Goal: Task Accomplishment & Management: Use online tool/utility

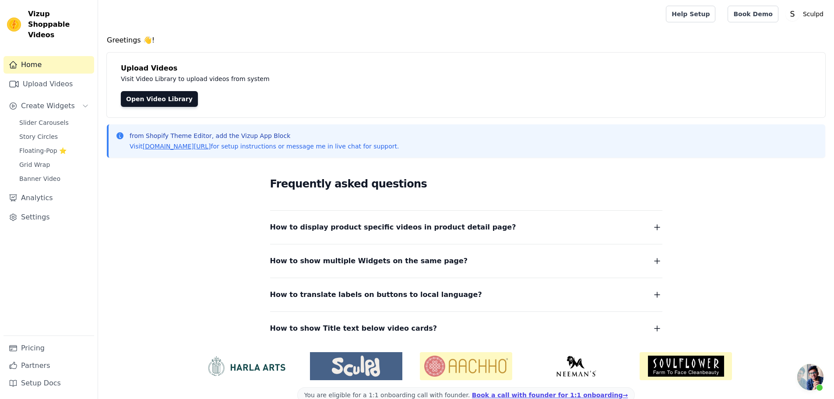
scroll to position [879, 0]
click at [39, 118] on span "Slider Carousels" at bounding box center [43, 122] width 49 height 9
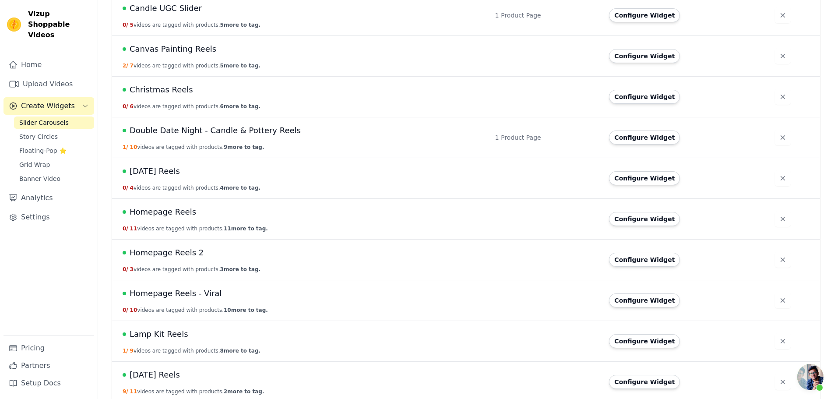
scroll to position [192, 0]
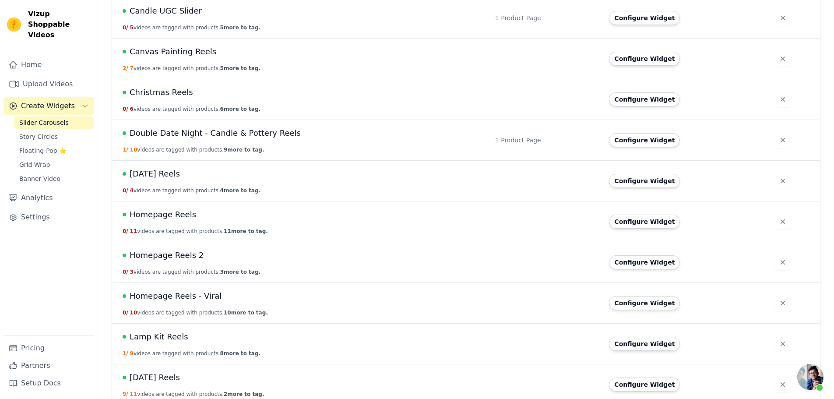
click at [163, 177] on span "[DATE] Reels" at bounding box center [155, 174] width 50 height 12
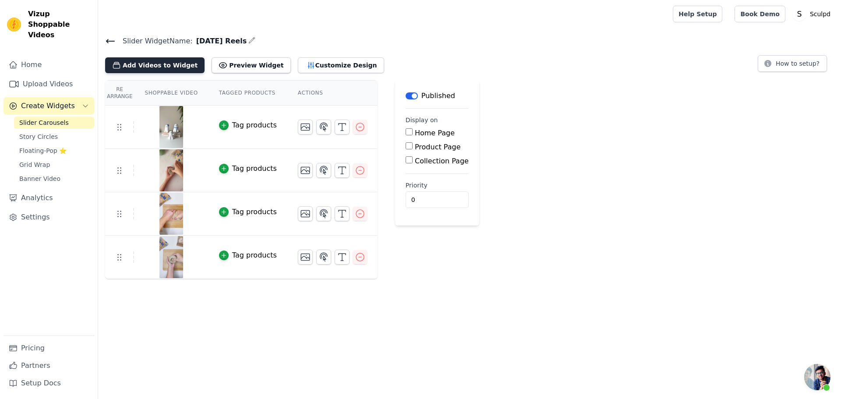
click at [159, 63] on button "Add Videos to Widget" at bounding box center [154, 65] width 99 height 16
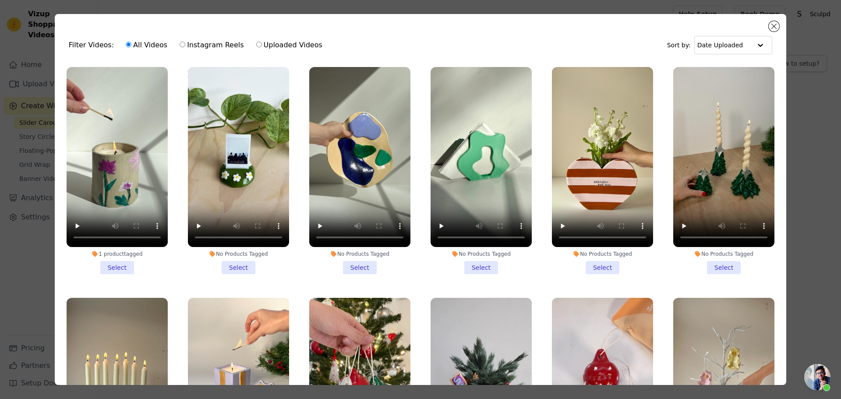
click at [210, 41] on label "Instagram Reels" at bounding box center [211, 44] width 65 height 11
click at [185, 42] on input "Instagram Reels" at bounding box center [183, 45] width 6 height 6
radio input "true"
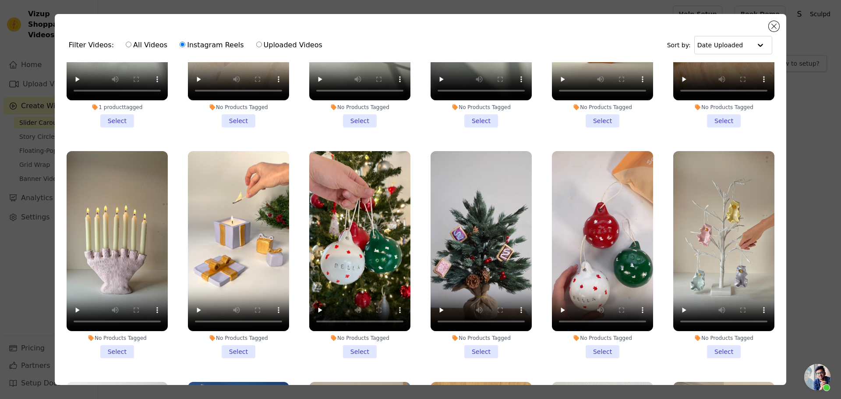
scroll to position [175, 0]
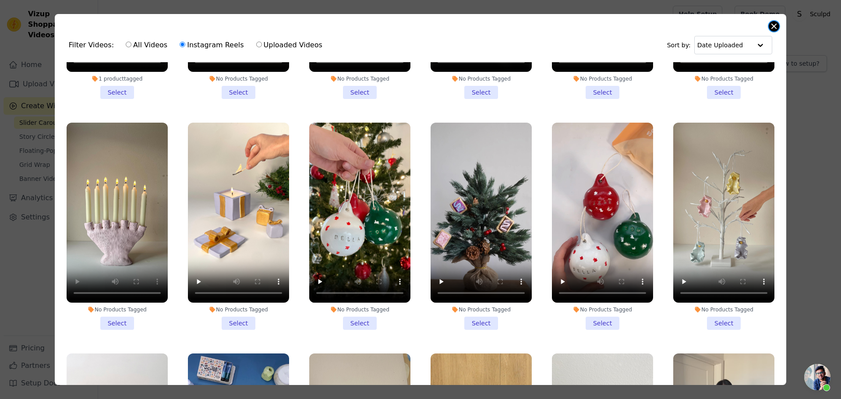
click at [770, 29] on button "Close modal" at bounding box center [774, 26] width 11 height 11
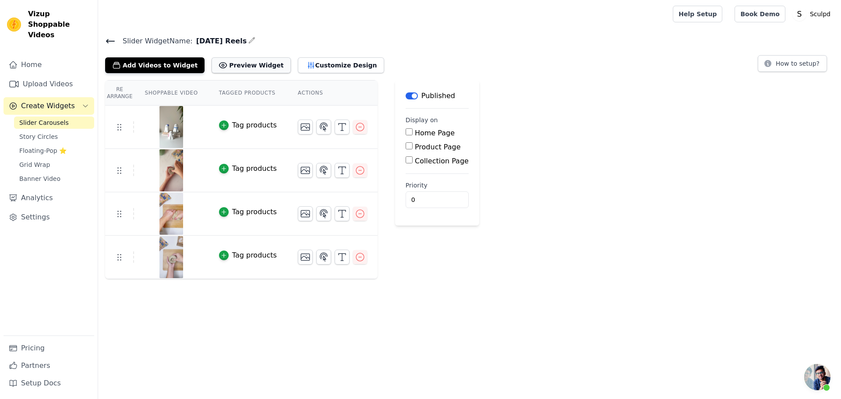
click at [222, 67] on button "Preview Widget" at bounding box center [251, 65] width 79 height 16
click at [164, 61] on button "Add Videos to Widget" at bounding box center [154, 65] width 99 height 16
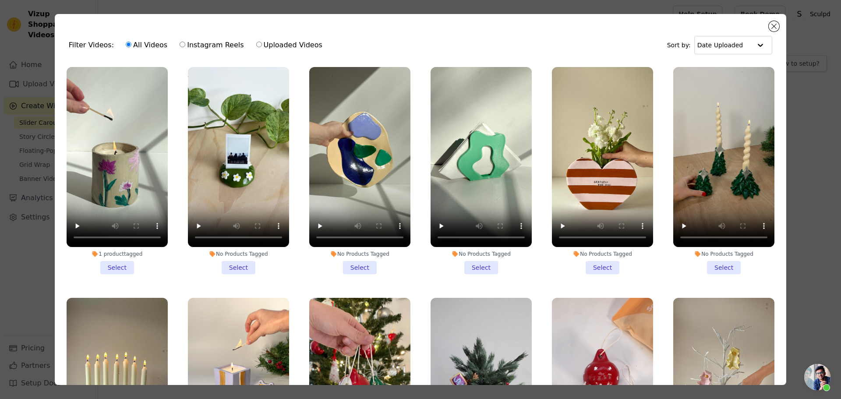
click at [200, 47] on label "Instagram Reels" at bounding box center [211, 44] width 65 height 11
click at [185, 47] on input "Instagram Reels" at bounding box center [183, 45] width 6 height 6
radio input "true"
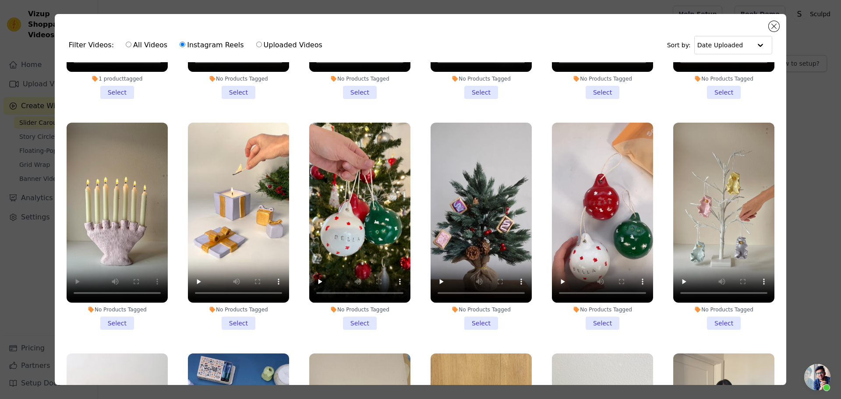
click at [112, 315] on li "No Products Tagged Select" at bounding box center [117, 226] width 101 height 207
click at [0, 0] on input "No Products Tagged Select" at bounding box center [0, 0] width 0 height 0
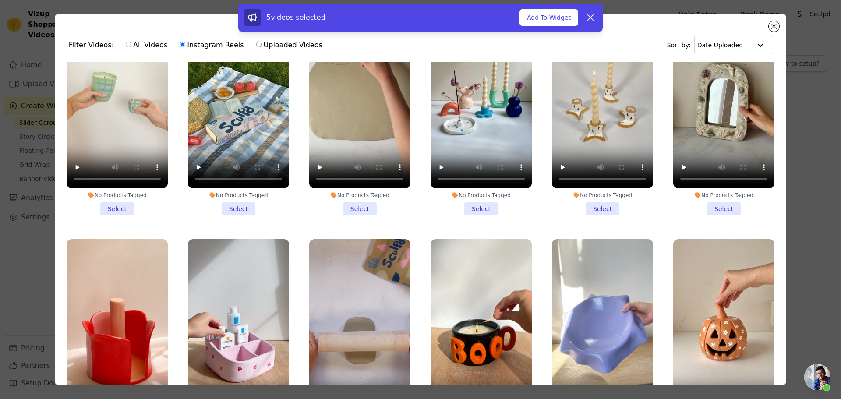
scroll to position [3810, 0]
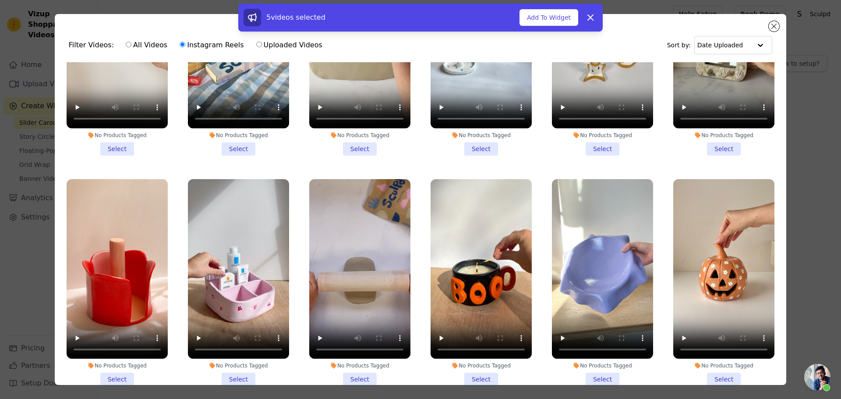
click at [726, 319] on li "No Products Tagged Select" at bounding box center [723, 282] width 101 height 207
click at [0, 0] on input "No Products Tagged Select" at bounding box center [0, 0] width 0 height 0
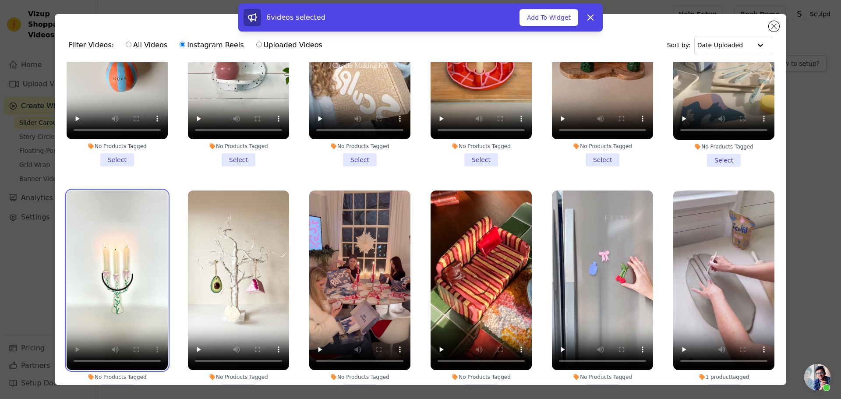
scroll to position [7262, 0]
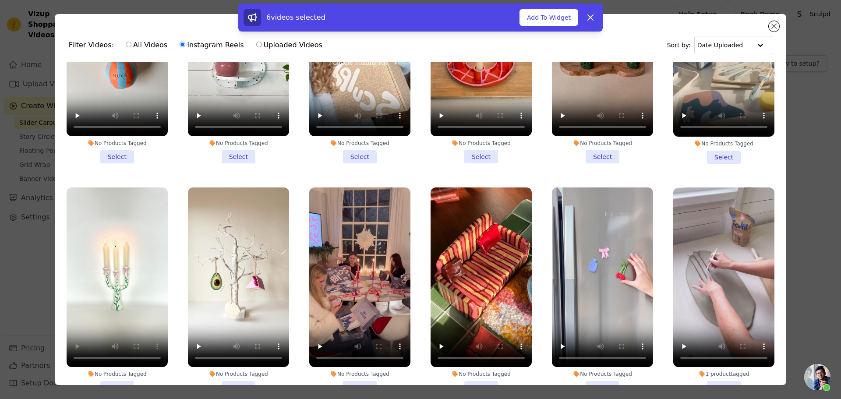
click at [118, 277] on li "No Products Tagged Select" at bounding box center [117, 290] width 101 height 207
click at [0, 0] on input "No Products Tagged Select" at bounding box center [0, 0] width 0 height 0
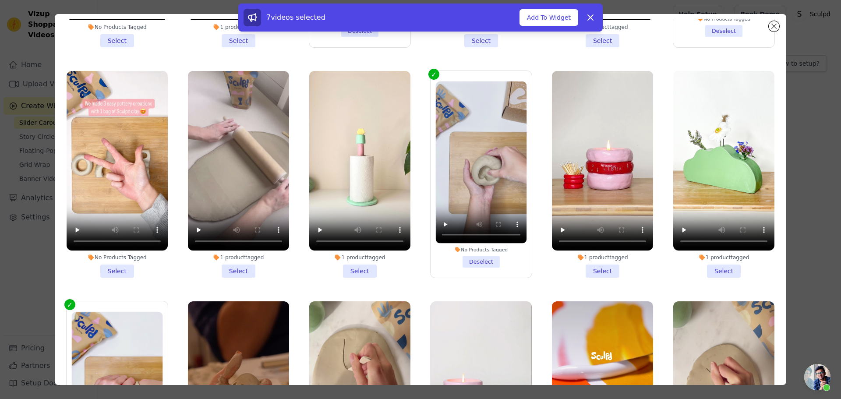
scroll to position [44, 0]
click at [237, 344] on li "No Products Tagged Select" at bounding box center [238, 404] width 101 height 207
click at [0, 0] on input "No Products Tagged Select" at bounding box center [0, 0] width 0 height 0
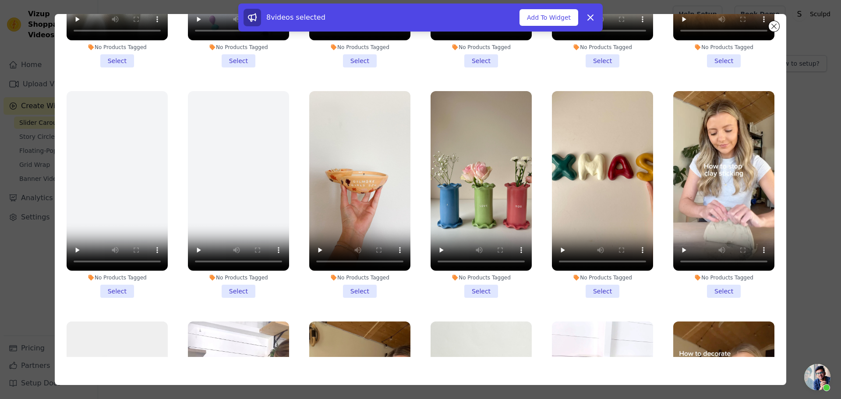
scroll to position [2638, 0]
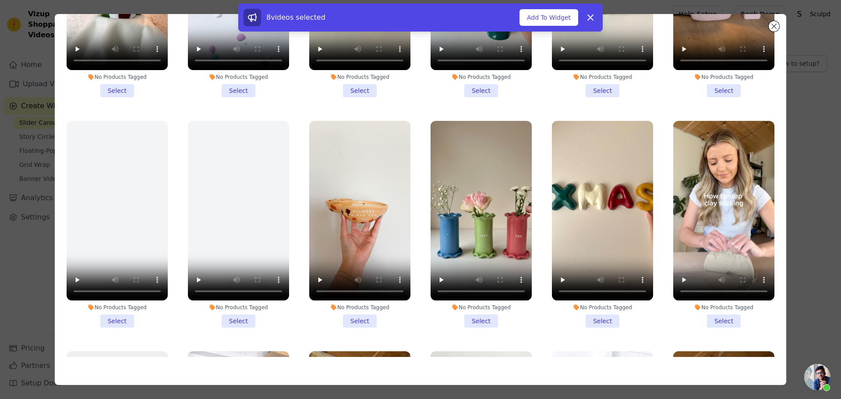
click at [349, 277] on li "No Products Tagged Select" at bounding box center [359, 224] width 101 height 207
click at [0, 0] on input "No Products Tagged Select" at bounding box center [0, 0] width 0 height 0
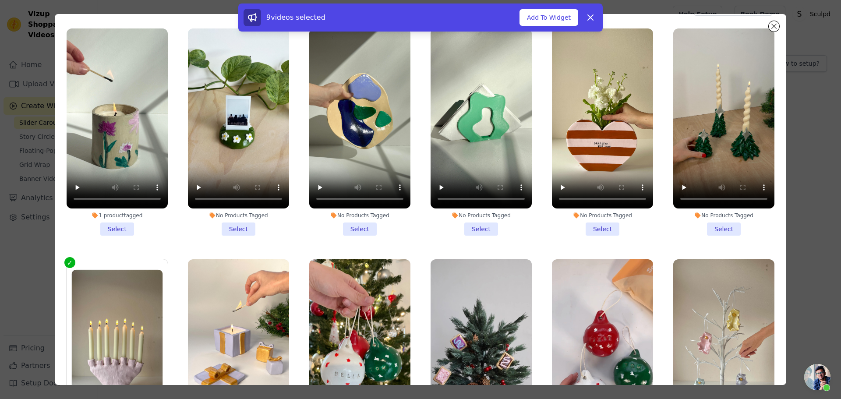
scroll to position [0, 0]
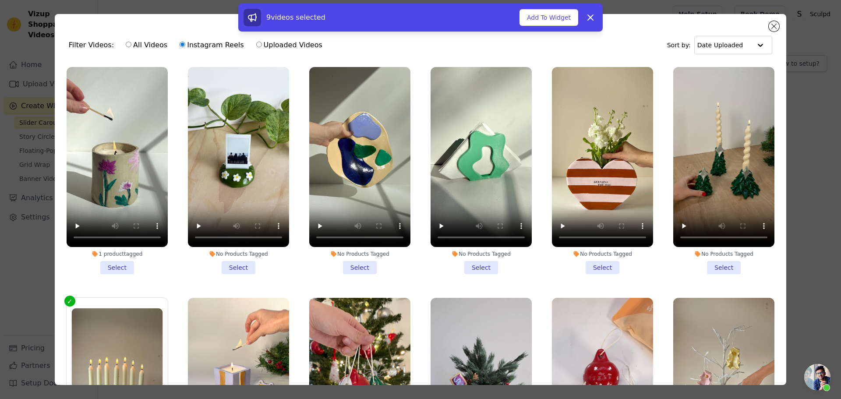
click at [126, 42] on input "All Videos" at bounding box center [129, 45] width 6 height 6
radio input "true"
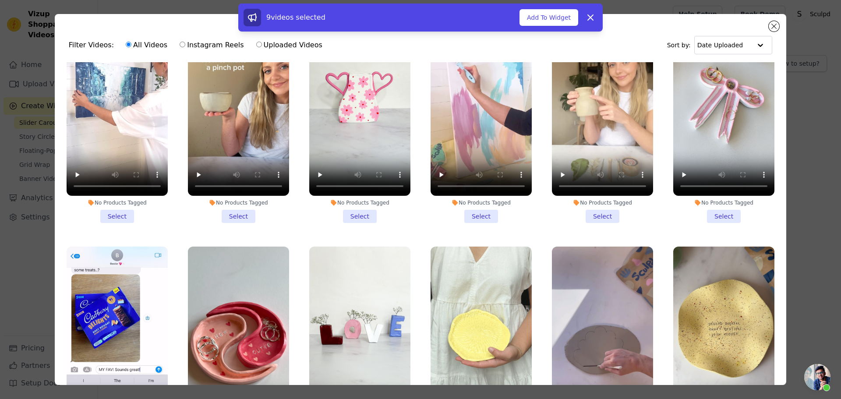
scroll to position [3635, 0]
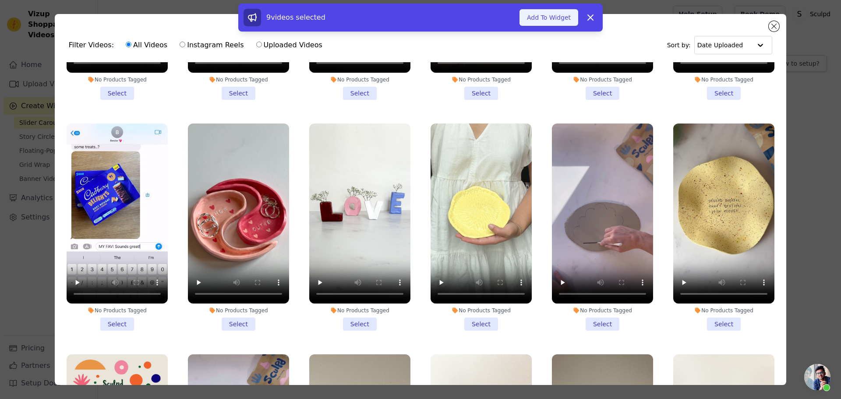
click at [539, 18] on button "Add To Widget" at bounding box center [548, 17] width 59 height 17
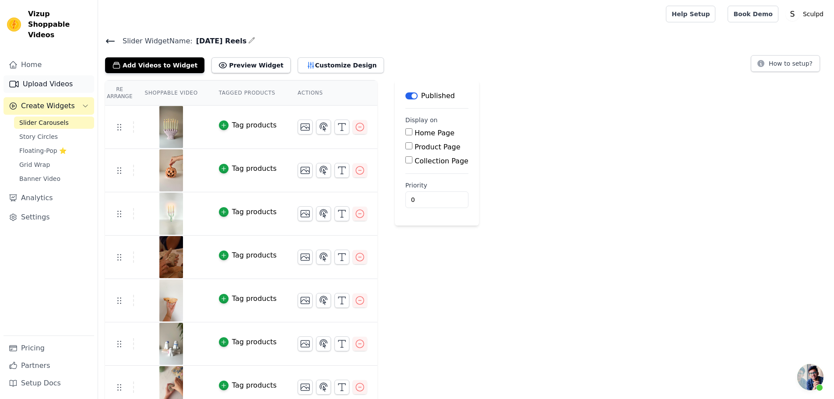
click at [33, 75] on link "Upload Videos" at bounding box center [49, 84] width 91 height 18
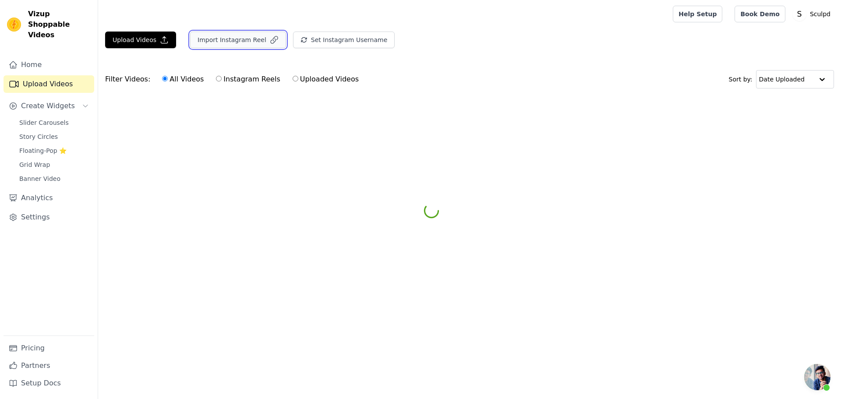
click at [220, 42] on button "Import Instagram Reel" at bounding box center [238, 40] width 96 height 17
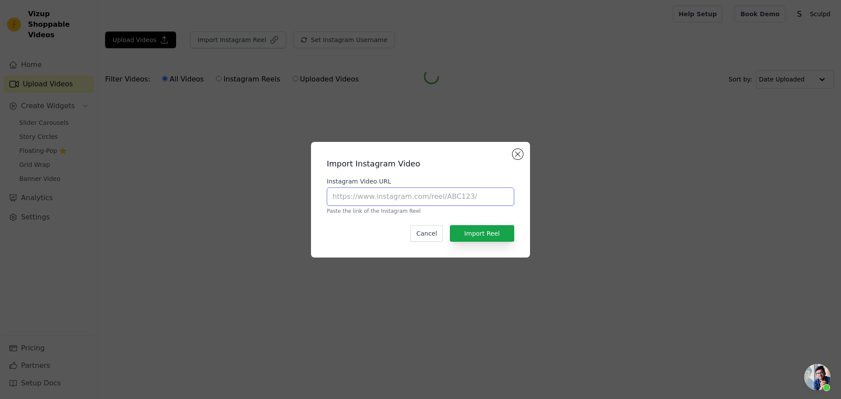
click at [381, 203] on input "Instagram Video URL" at bounding box center [420, 196] width 187 height 18
paste input "[URL][DOMAIN_NAME]"
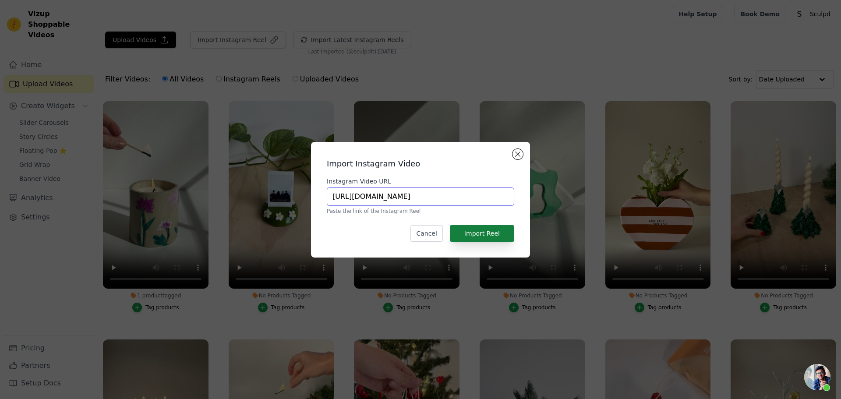
type input "[URL][DOMAIN_NAME]"
click at [485, 229] on button "Import Reel" at bounding box center [482, 233] width 64 height 17
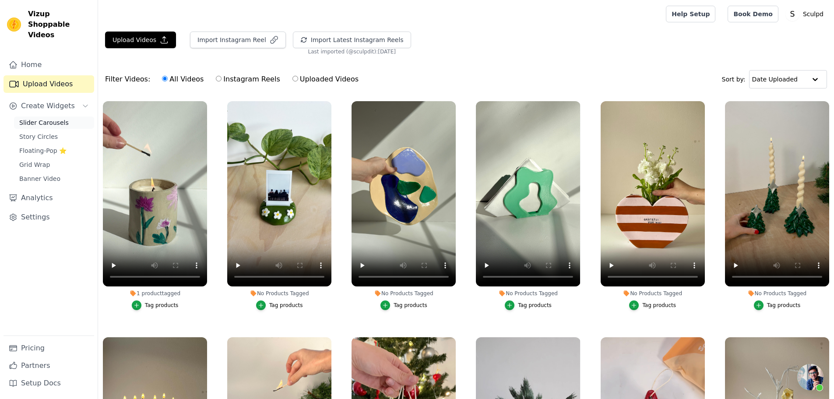
click at [41, 118] on span "Slider Carousels" at bounding box center [43, 122] width 49 height 9
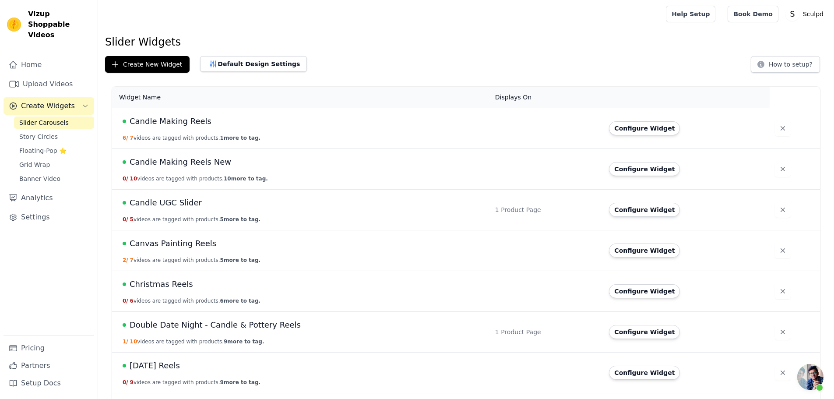
click at [152, 367] on span "[DATE] Reels" at bounding box center [155, 366] width 50 height 12
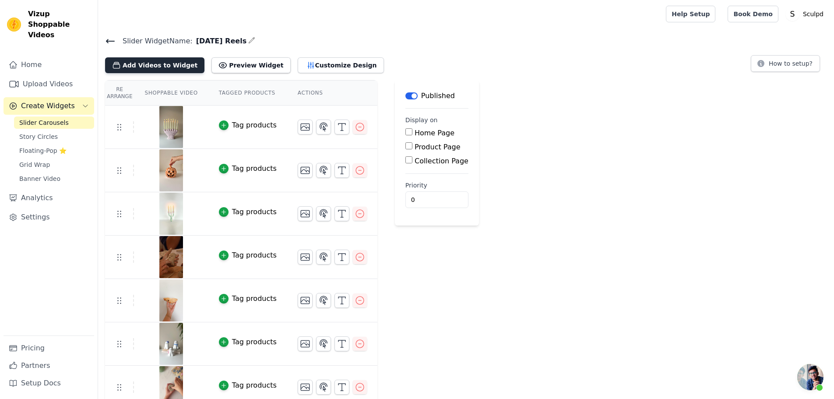
click at [160, 60] on button "Add Videos to Widget" at bounding box center [154, 65] width 99 height 16
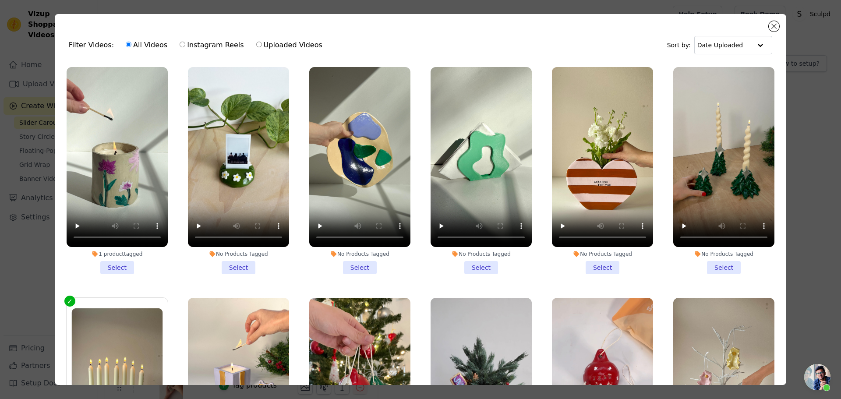
click at [281, 43] on label "Uploaded Videos" at bounding box center [289, 44] width 67 height 11
click at [262, 43] on input "Uploaded Videos" at bounding box center [259, 45] width 6 height 6
radio input "true"
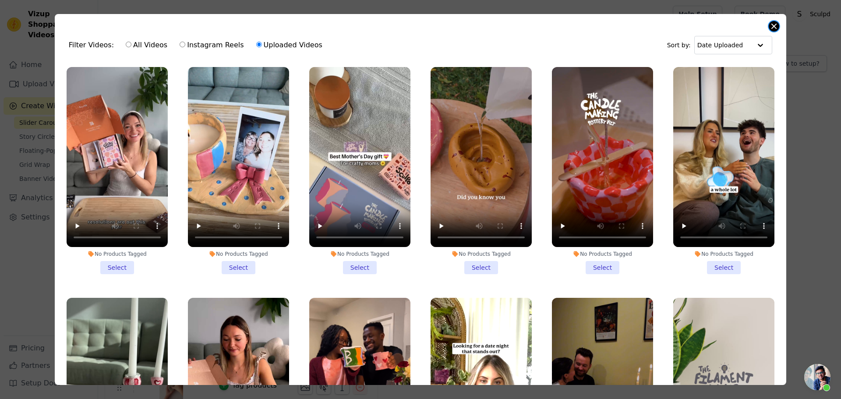
click at [772, 29] on button "Close modal" at bounding box center [774, 26] width 11 height 11
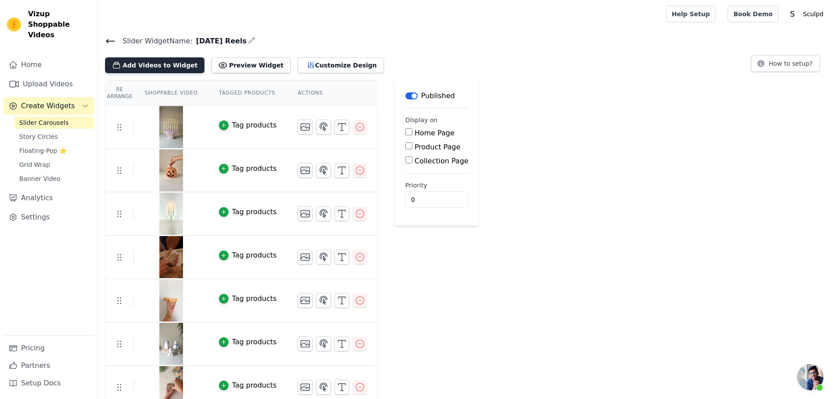
click at [153, 64] on button "Add Videos to Widget" at bounding box center [154, 65] width 99 height 16
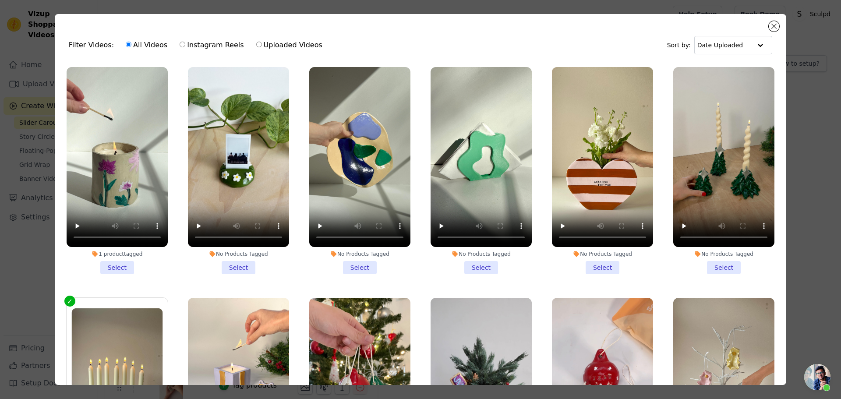
click at [213, 48] on label "Instagram Reels" at bounding box center [211, 44] width 65 height 11
click at [185, 47] on input "Instagram Reels" at bounding box center [183, 45] width 6 height 6
radio input "true"
click at [285, 43] on label "Uploaded Videos" at bounding box center [289, 44] width 67 height 11
click at [262, 43] on input "Uploaded Videos" at bounding box center [259, 45] width 6 height 6
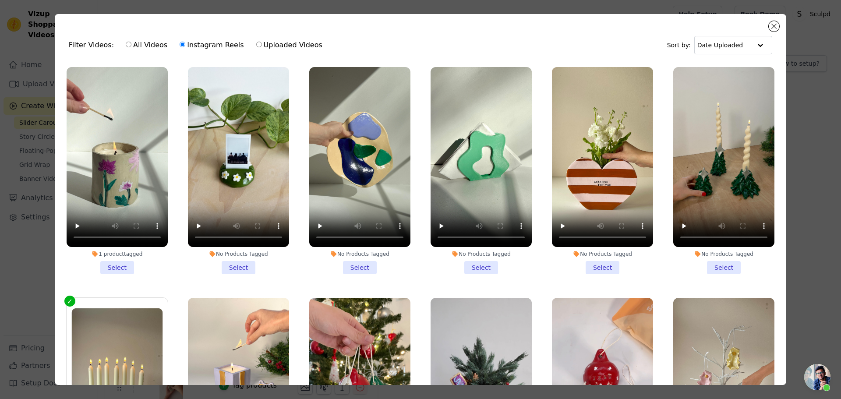
radio input "true"
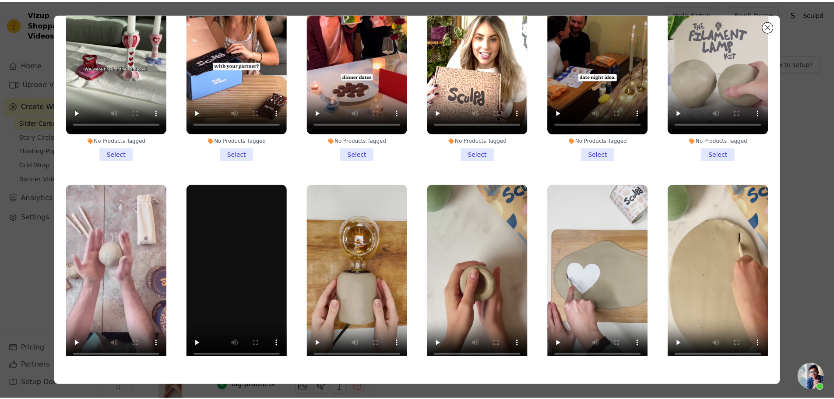
scroll to position [242, 0]
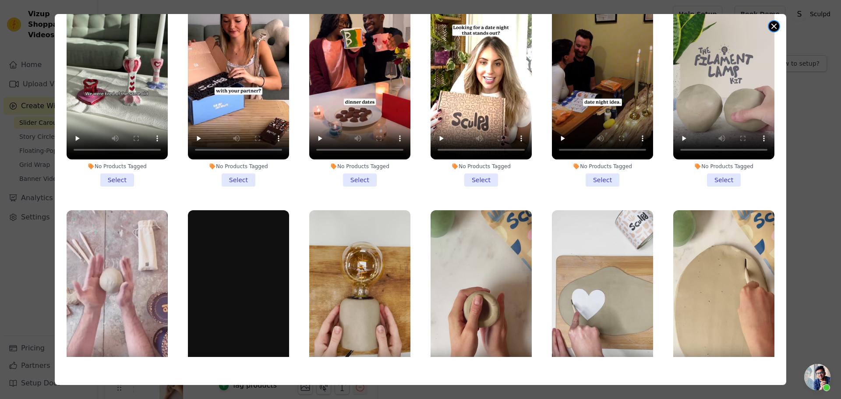
click at [770, 26] on button "Close modal" at bounding box center [774, 26] width 11 height 11
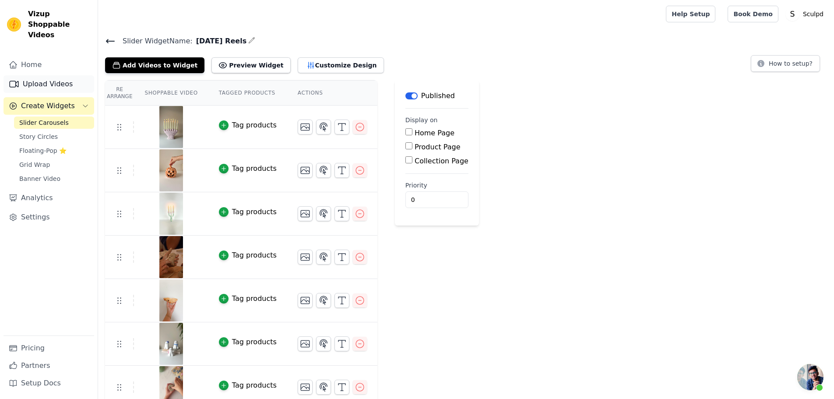
click at [37, 75] on link "Upload Videos" at bounding box center [49, 84] width 91 height 18
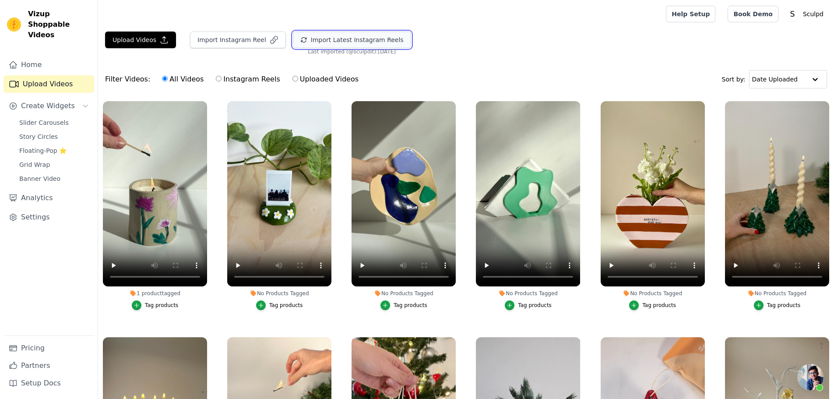
click at [353, 42] on button "Import Latest Instagram Reels" at bounding box center [352, 40] width 118 height 17
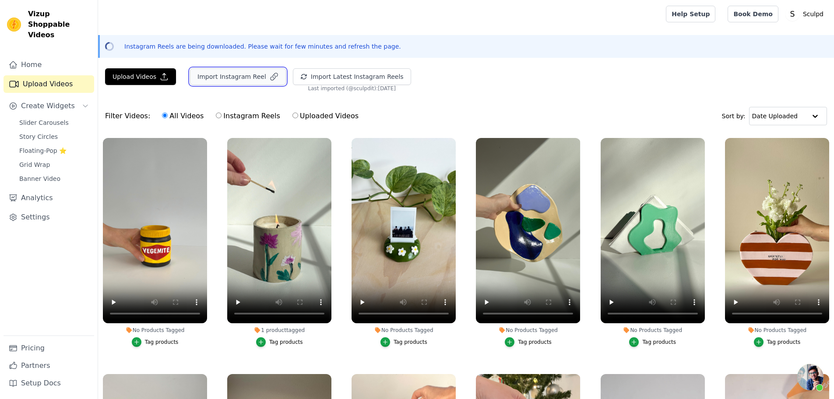
click at [237, 77] on button "Import Instagram Reel" at bounding box center [238, 76] width 96 height 17
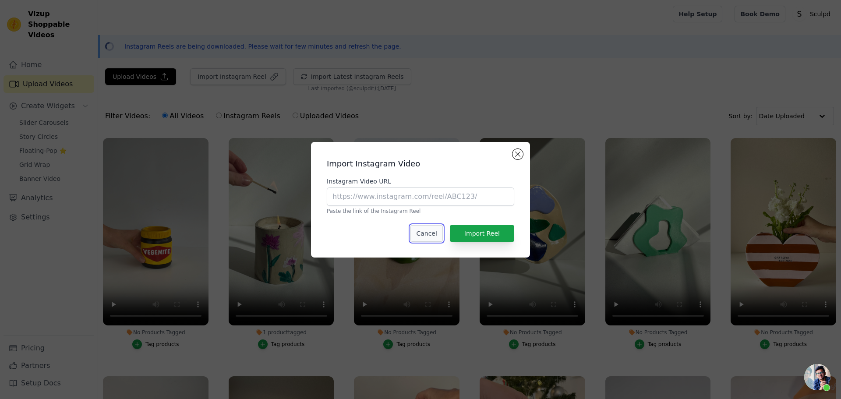
click at [432, 238] on button "Cancel" at bounding box center [426, 233] width 32 height 17
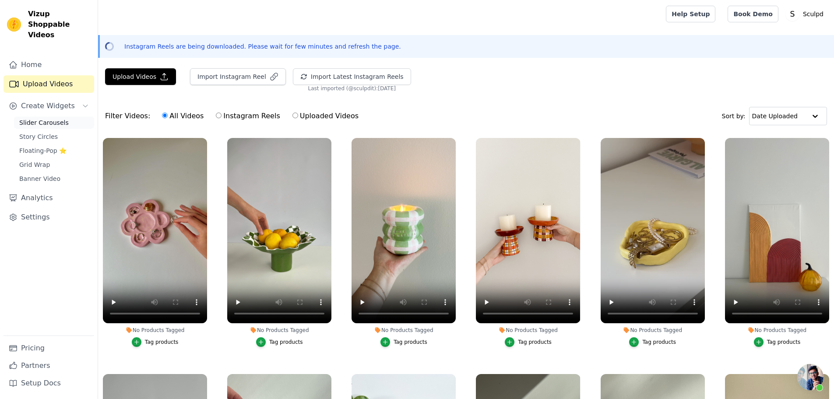
click at [39, 118] on span "Slider Carousels" at bounding box center [43, 122] width 49 height 9
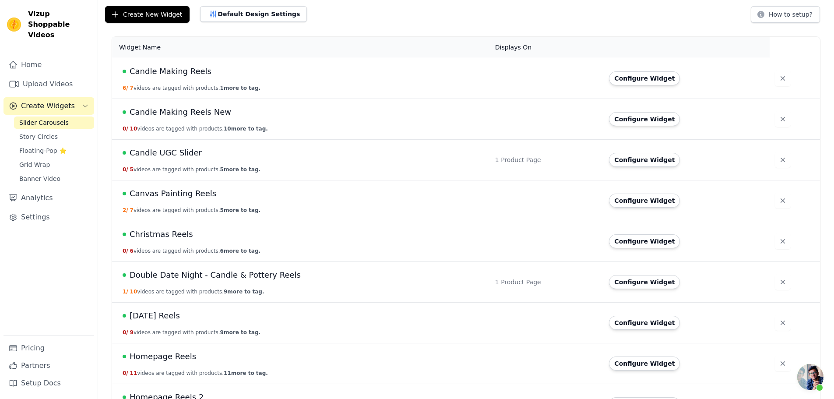
scroll to position [131, 0]
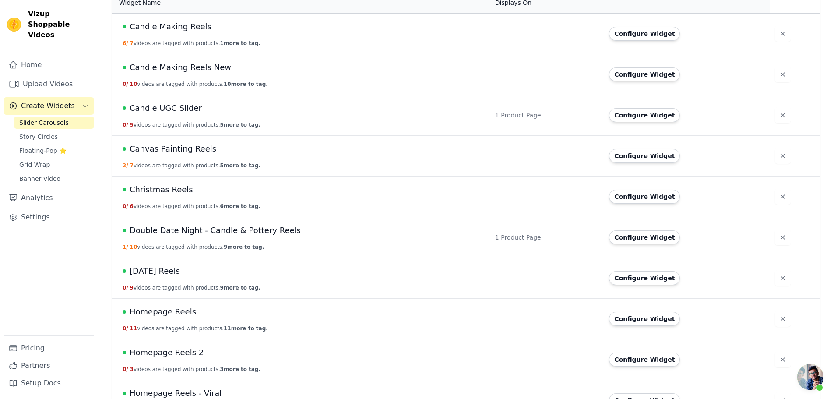
click at [166, 278] on td "Halloween Reels 0 / 9 videos are tagged with products. 9 more to tag." at bounding box center [301, 278] width 378 height 41
click at [163, 273] on span "[DATE] Reels" at bounding box center [155, 271] width 50 height 12
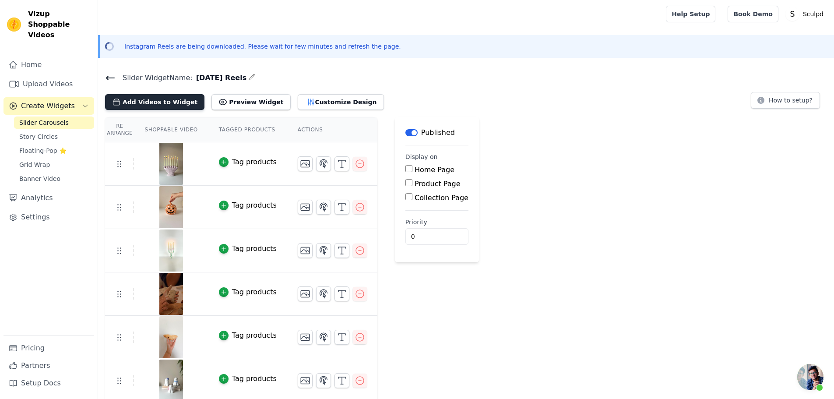
click at [138, 105] on button "Add Videos to Widget" at bounding box center [154, 102] width 99 height 16
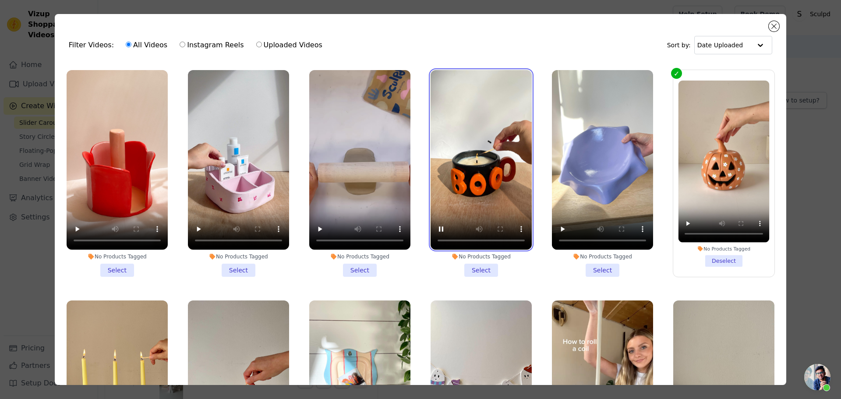
scroll to position [5160, 0]
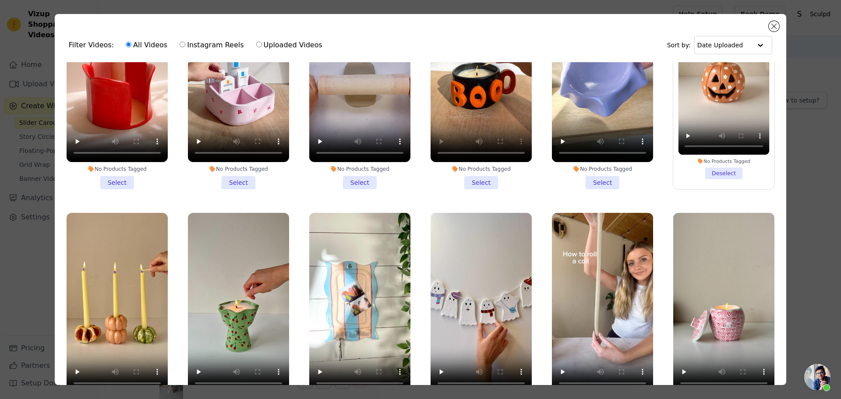
click at [482, 334] on li "No Products Tagged Select" at bounding box center [480, 316] width 101 height 207
click at [0, 0] on input "No Products Tagged Select" at bounding box center [0, 0] width 0 height 0
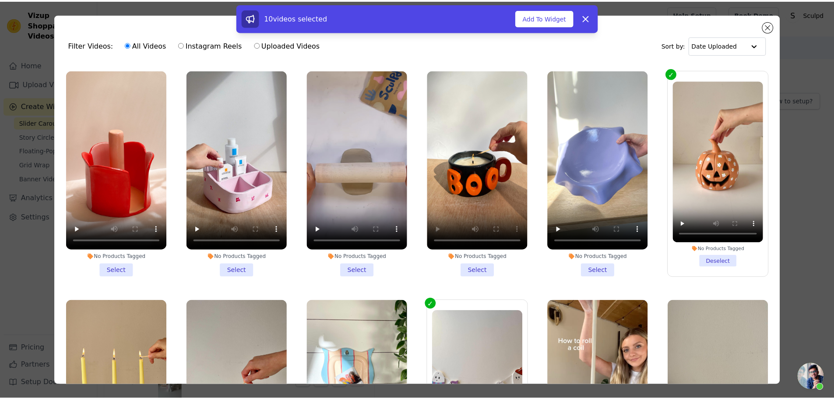
scroll to position [5029, 0]
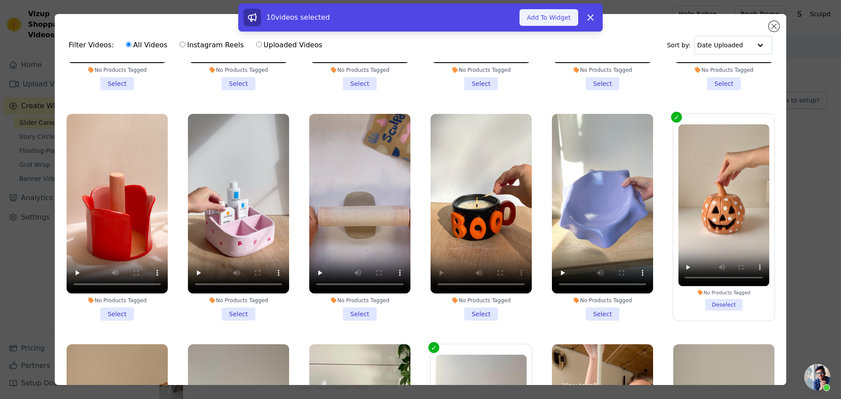
click at [540, 16] on button "Add To Widget" at bounding box center [548, 17] width 59 height 17
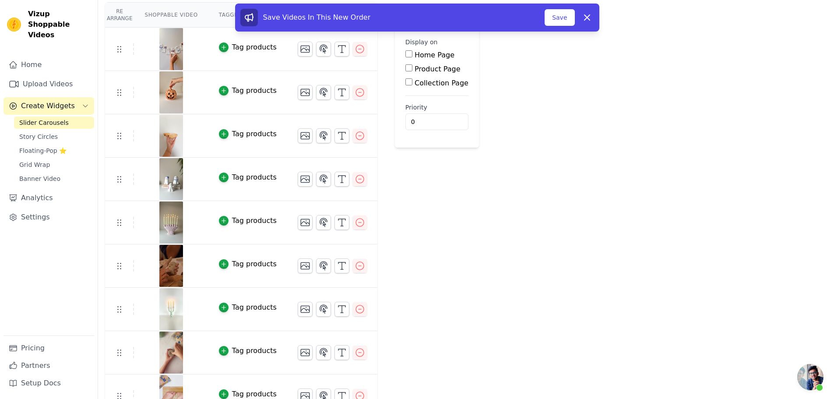
scroll to position [176, 0]
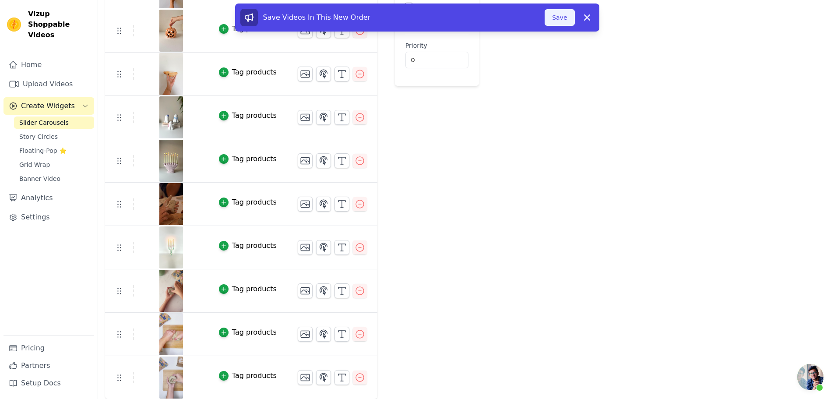
click at [555, 18] on button "Save" at bounding box center [560, 17] width 30 height 17
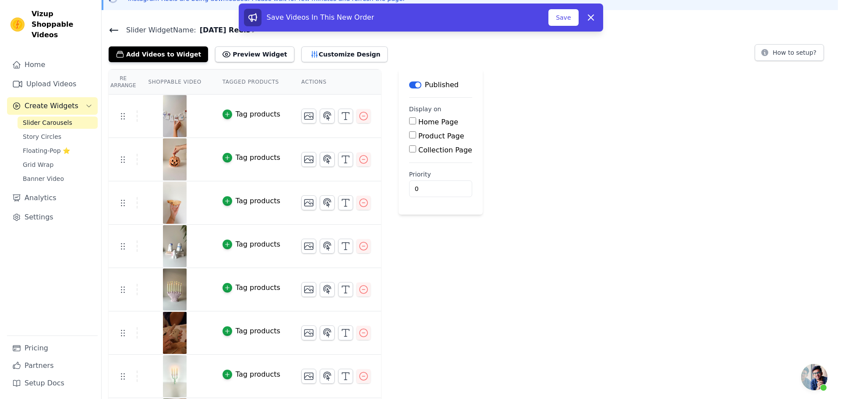
scroll to position [0, 0]
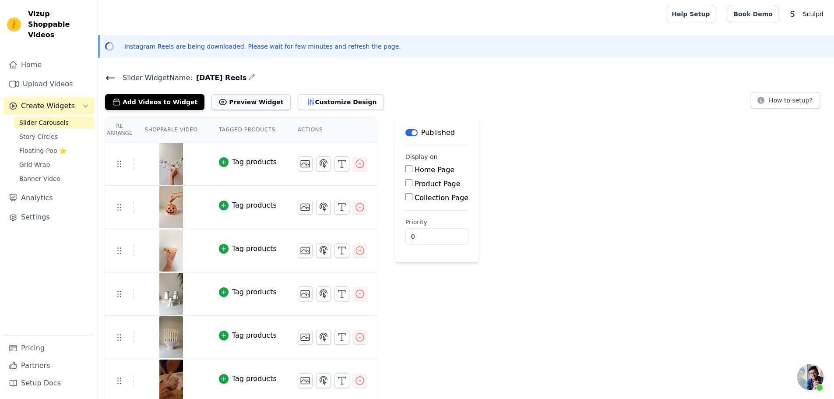
click at [227, 104] on button "Preview Widget" at bounding box center [251, 102] width 79 height 16
click at [180, 101] on button "Add Videos to Widget" at bounding box center [154, 102] width 99 height 16
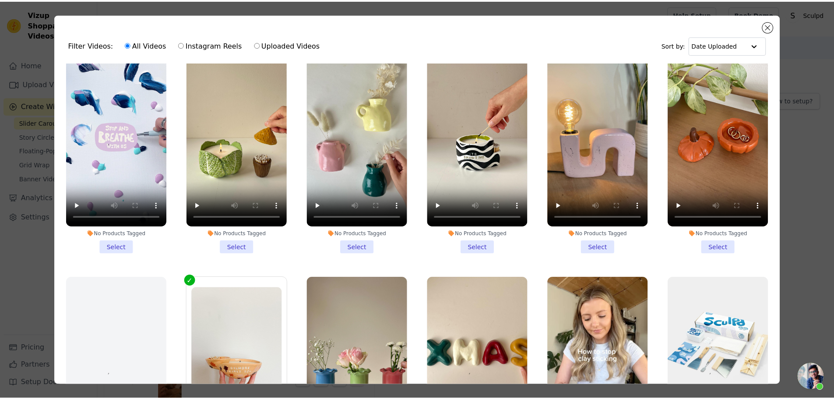
scroll to position [4547, 0]
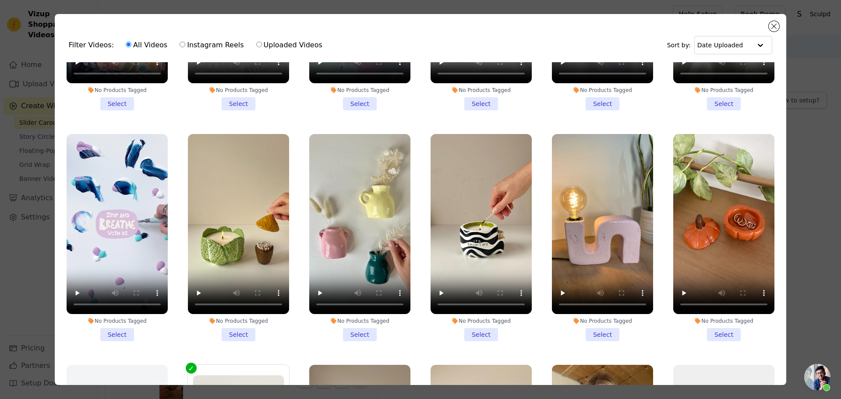
click at [713, 268] on li "No Products Tagged Select" at bounding box center [723, 237] width 101 height 207
click at [0, 0] on input "No Products Tagged Select" at bounding box center [0, 0] width 0 height 0
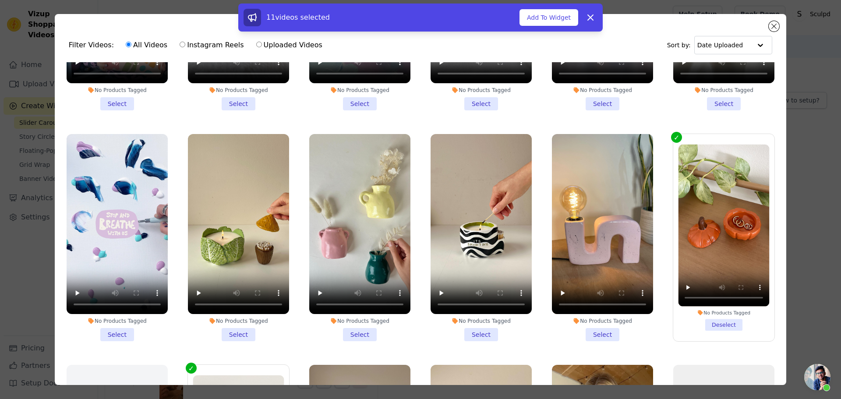
click at [545, 26] on div "11 videos selected Add To Widget Dismiss" at bounding box center [420, 18] width 354 height 18
click at [546, 19] on button "Add To Widget" at bounding box center [548, 17] width 59 height 17
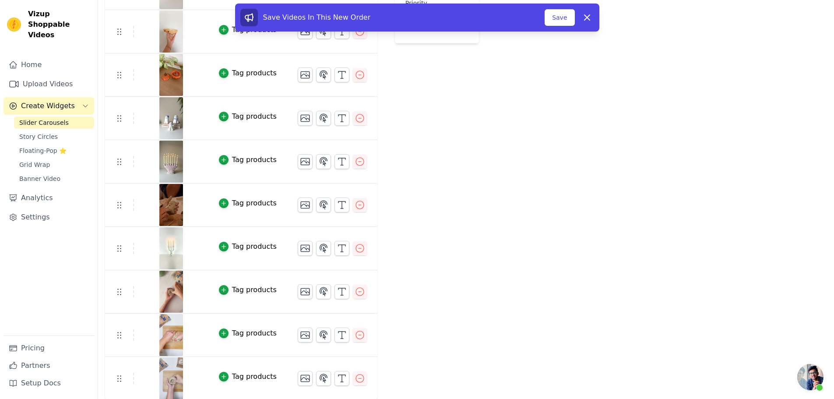
scroll to position [220, 0]
drag, startPoint x: 552, startPoint y: 17, endPoint x: 547, endPoint y: 27, distance: 11.2
click at [553, 17] on button "Save" at bounding box center [560, 17] width 30 height 17
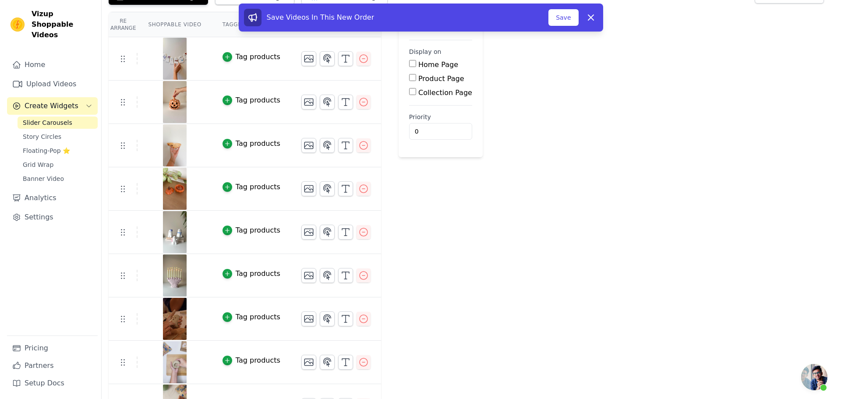
scroll to position [0, 0]
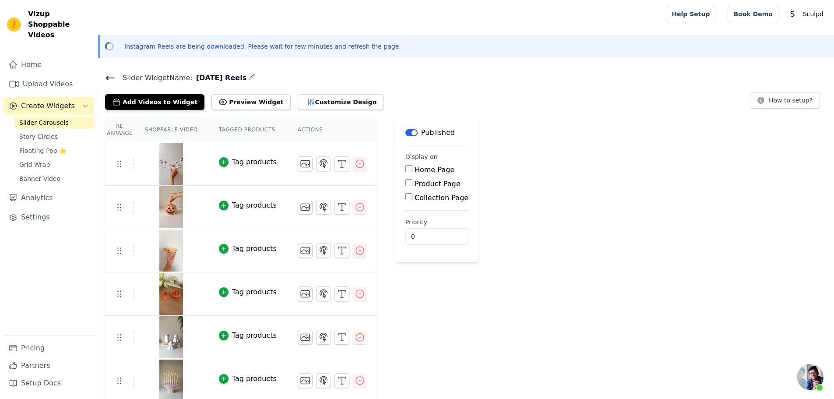
drag, startPoint x: 192, startPoint y: 78, endPoint x: 241, endPoint y: 79, distance: 49.5
click at [241, 79] on span "[DATE] Reels" at bounding box center [220, 78] width 54 height 11
copy span "[DATE] Reels"
click at [312, 106] on button "Customize Design" at bounding box center [341, 102] width 86 height 16
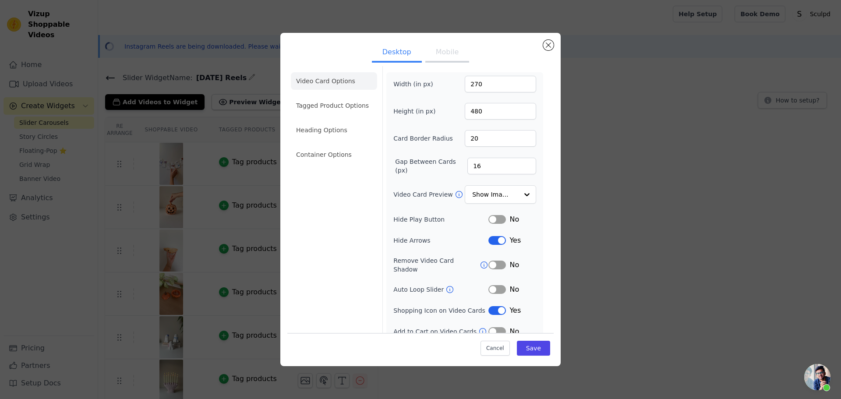
scroll to position [6, 0]
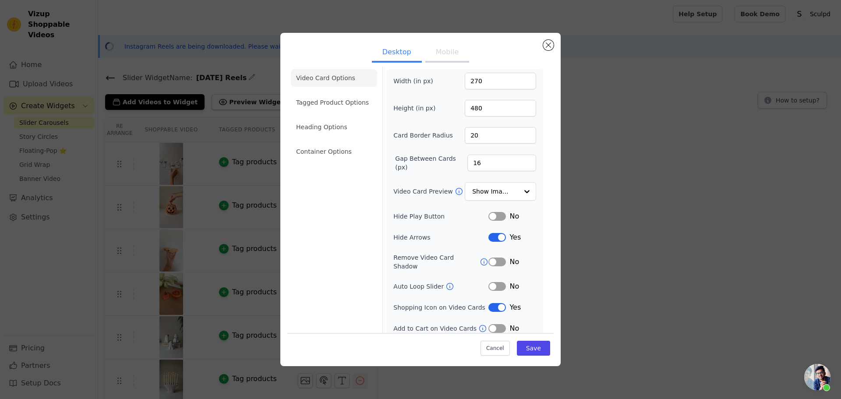
click at [493, 237] on button "Label" at bounding box center [497, 237] width 18 height 9
click at [532, 349] on button "Save" at bounding box center [533, 348] width 33 height 15
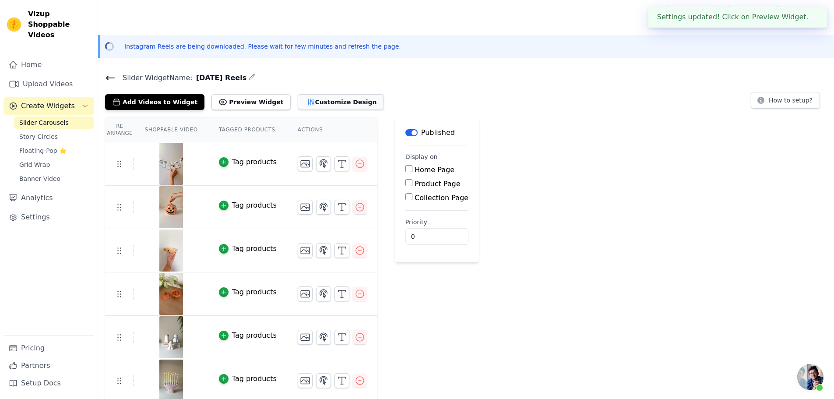
click at [317, 105] on button "Customize Design" at bounding box center [341, 102] width 86 height 16
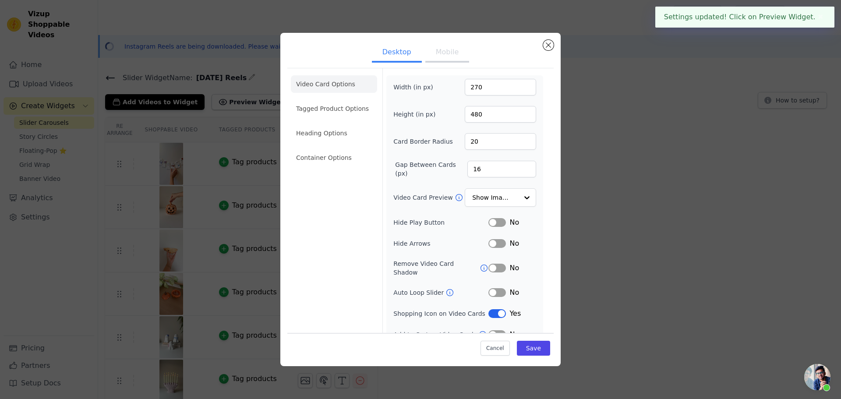
click at [448, 55] on button "Mobile" at bounding box center [447, 52] width 44 height 19
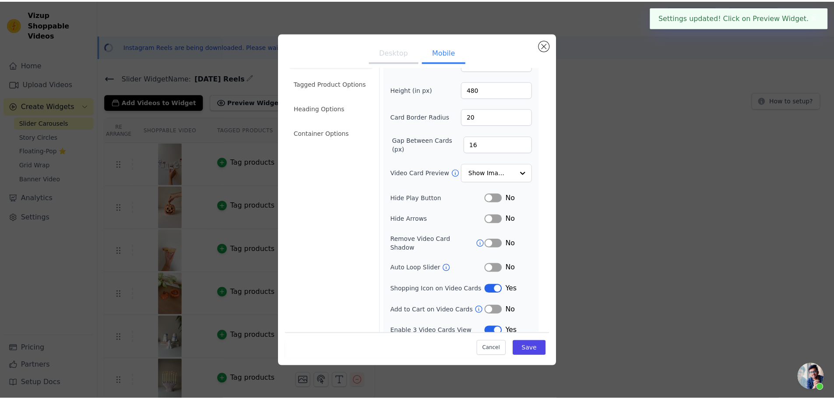
scroll to position [27, 0]
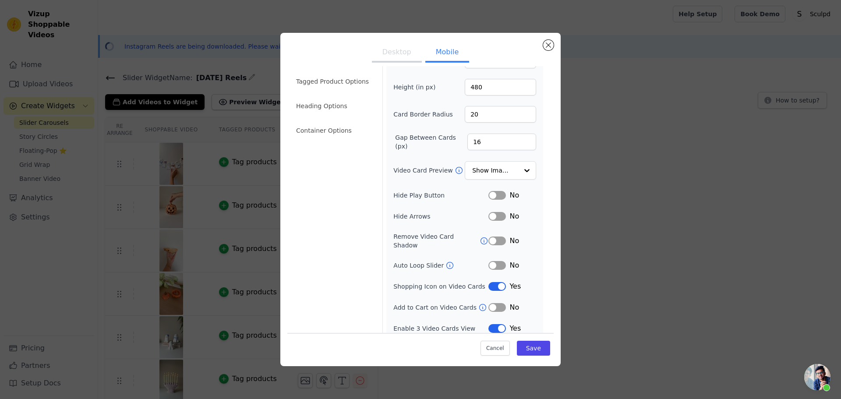
click at [488, 212] on button "Label" at bounding box center [497, 216] width 18 height 9
click at [536, 346] on button "Save" at bounding box center [533, 348] width 33 height 15
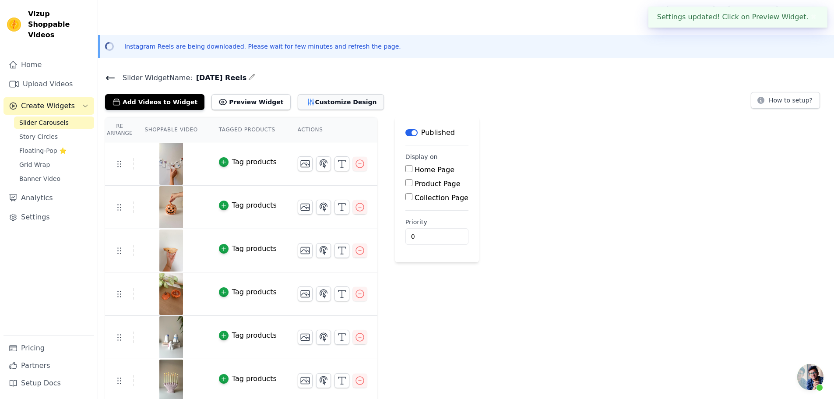
click at [312, 97] on button "Customize Design" at bounding box center [341, 102] width 86 height 16
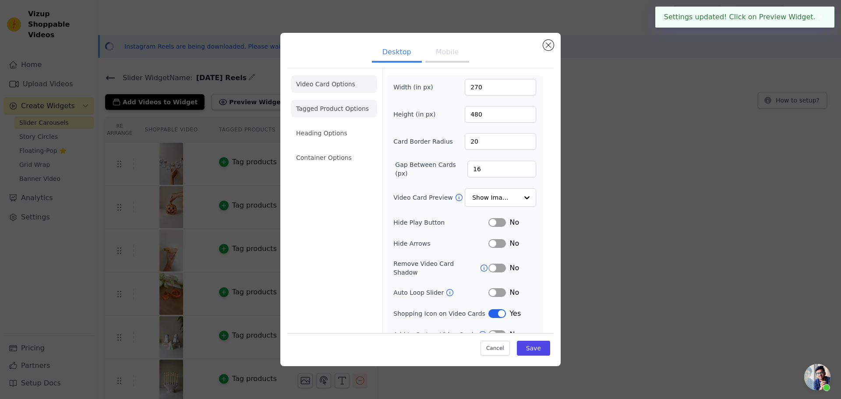
click at [331, 110] on li "Tagged Product Options" at bounding box center [334, 109] width 86 height 18
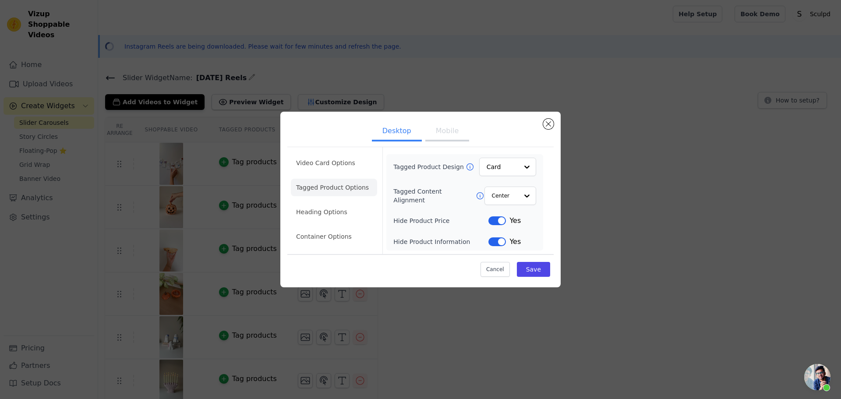
click at [441, 132] on button "Mobile" at bounding box center [447, 131] width 44 height 19
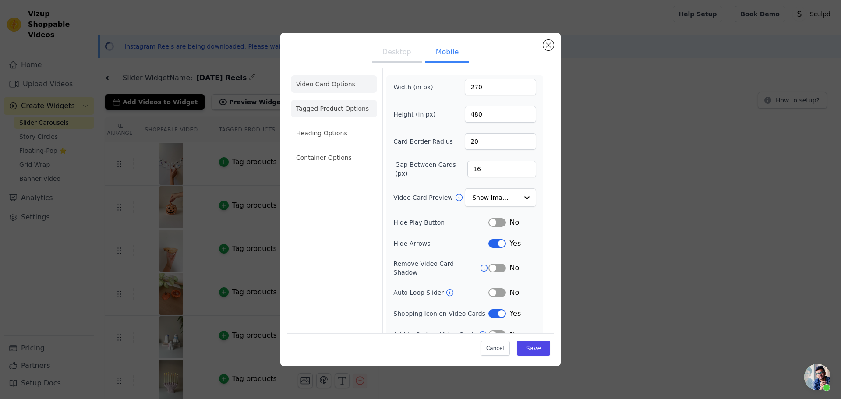
click at [333, 109] on li "Tagged Product Options" at bounding box center [334, 109] width 86 height 18
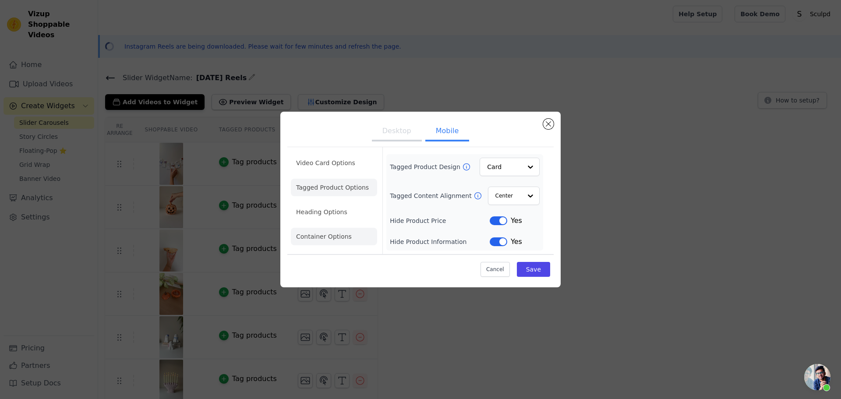
click at [321, 238] on li "Container Options" at bounding box center [334, 237] width 86 height 18
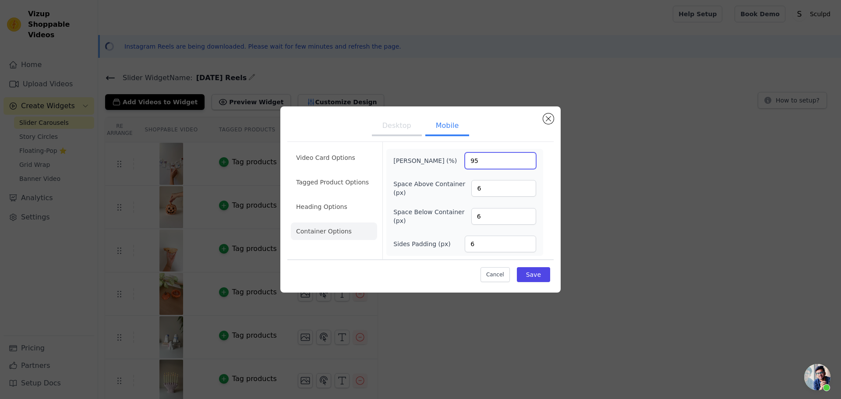
click at [496, 163] on input "95" at bounding box center [500, 160] width 71 height 17
drag, startPoint x: 493, startPoint y: 163, endPoint x: 445, endPoint y: 170, distance: 48.2
click at [445, 170] on div "Max Width (%) 95 Space Above Container (px) 6 Space Below Container (px) 6 Side…" at bounding box center [464, 202] width 143 height 100
type input "100"
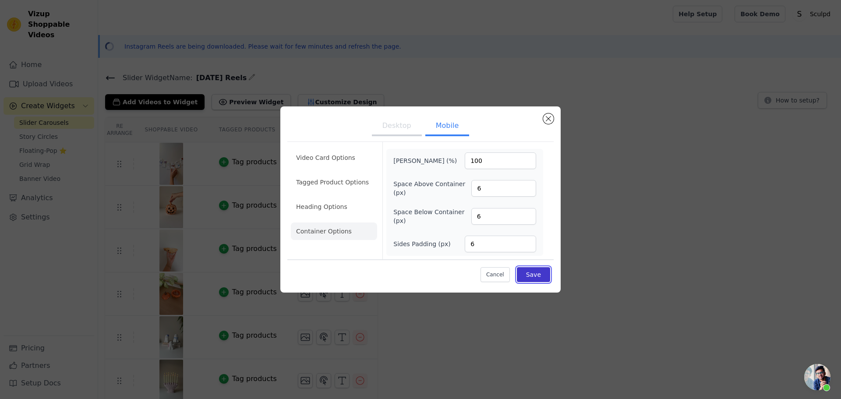
click at [539, 275] on button "Save" at bounding box center [533, 274] width 33 height 15
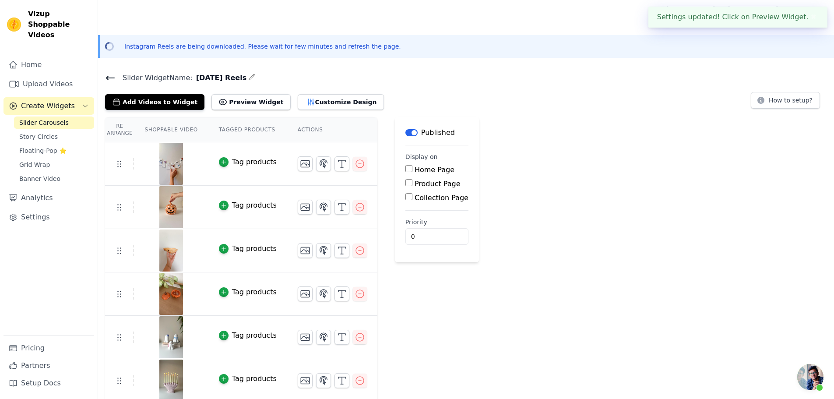
click at [321, 102] on button "Customize Design" at bounding box center [341, 102] width 86 height 16
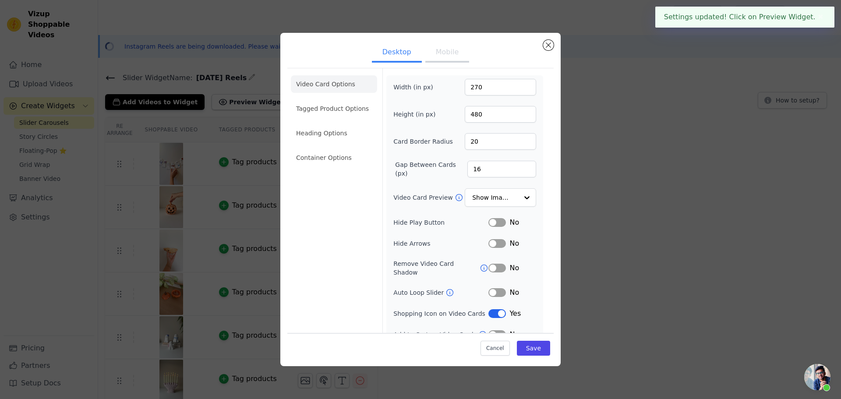
click at [335, 155] on li "Container Options" at bounding box center [334, 158] width 86 height 18
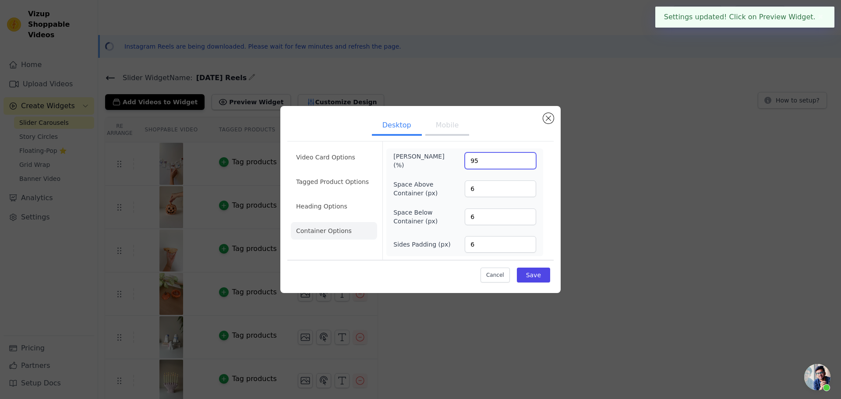
click at [473, 160] on input "95" at bounding box center [500, 160] width 71 height 17
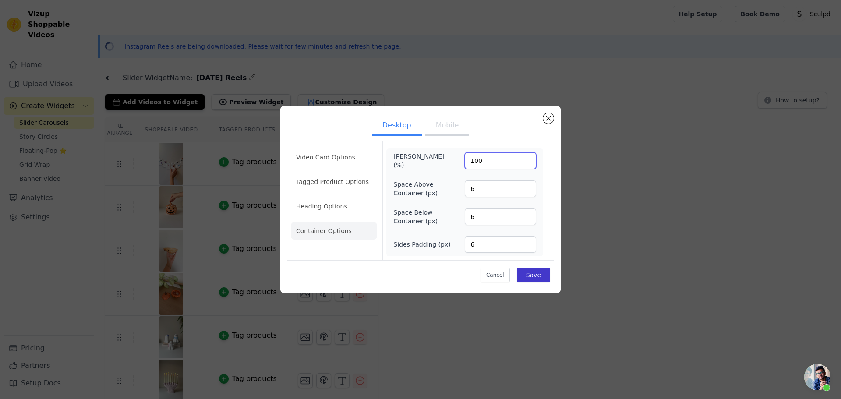
type input "100"
click at [540, 274] on button "Save" at bounding box center [533, 275] width 33 height 15
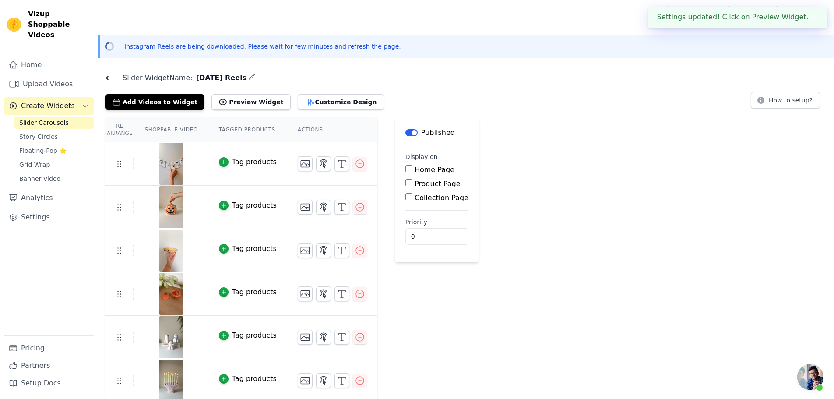
click at [635, 272] on div "Re Arrange Shoppable Video Tagged Products Actions Tag products Tag products Ta…" at bounding box center [466, 368] width 736 height 502
